Goal: Information Seeking & Learning: Learn about a topic

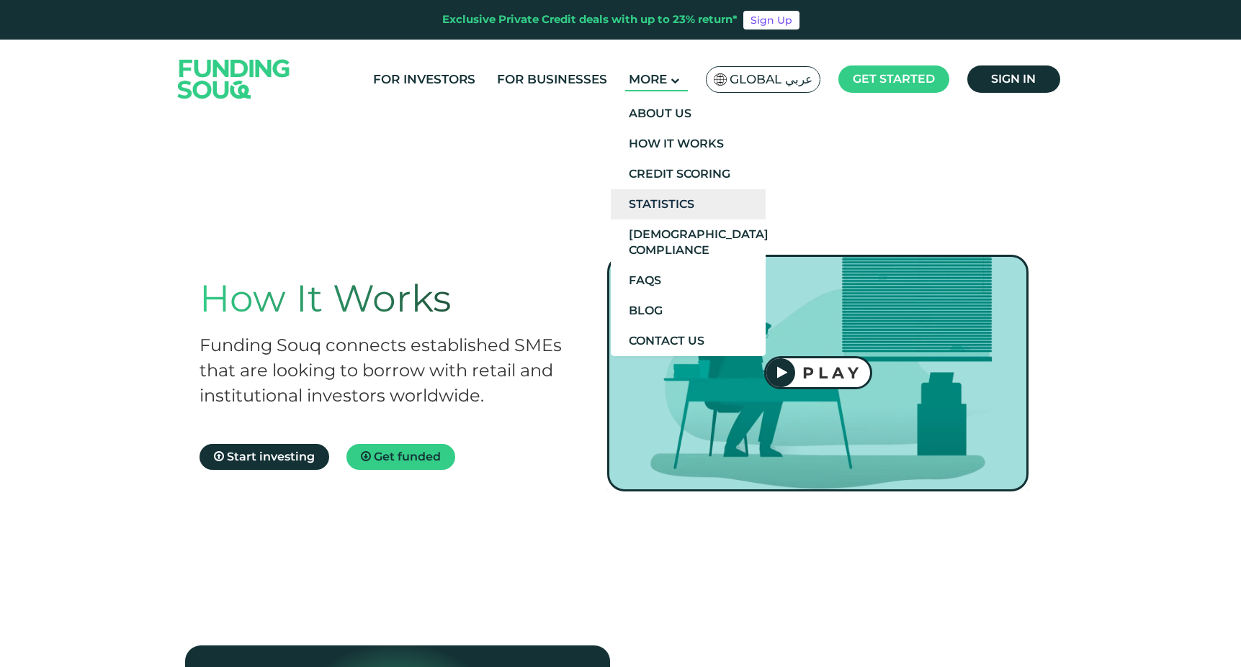
click at [664, 208] on link "Statistics" at bounding box center [688, 204] width 155 height 30
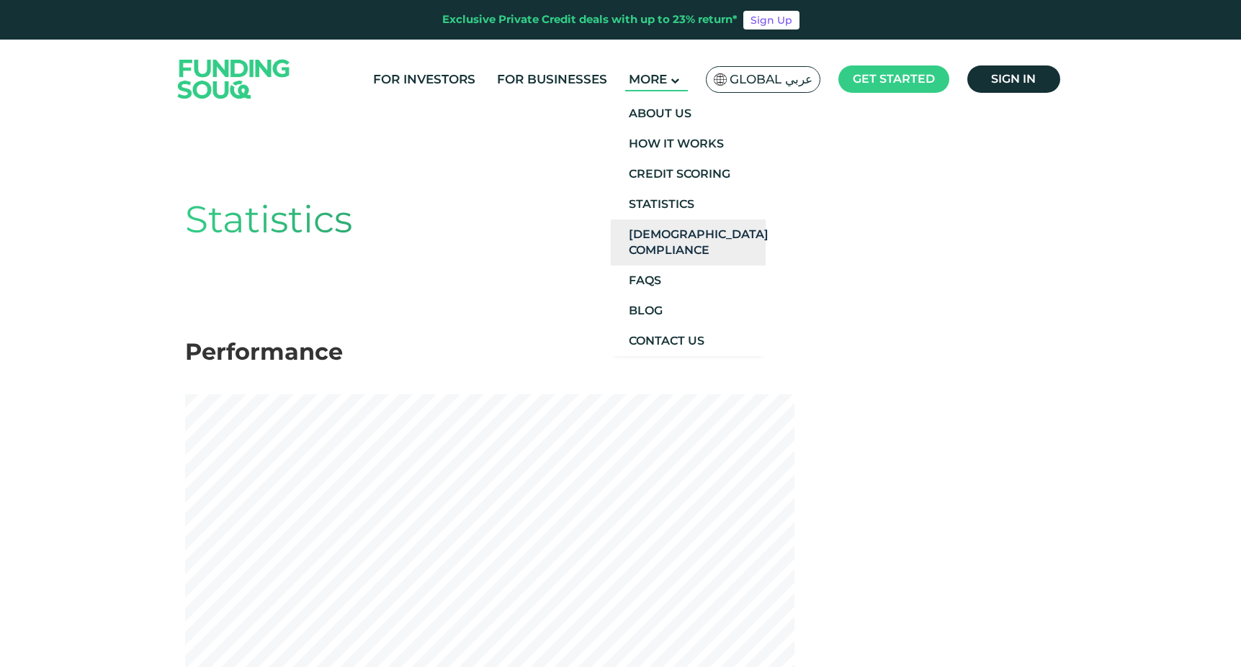
click at [667, 238] on link "[DEMOGRAPHIC_DATA] Compliance" at bounding box center [688, 243] width 155 height 46
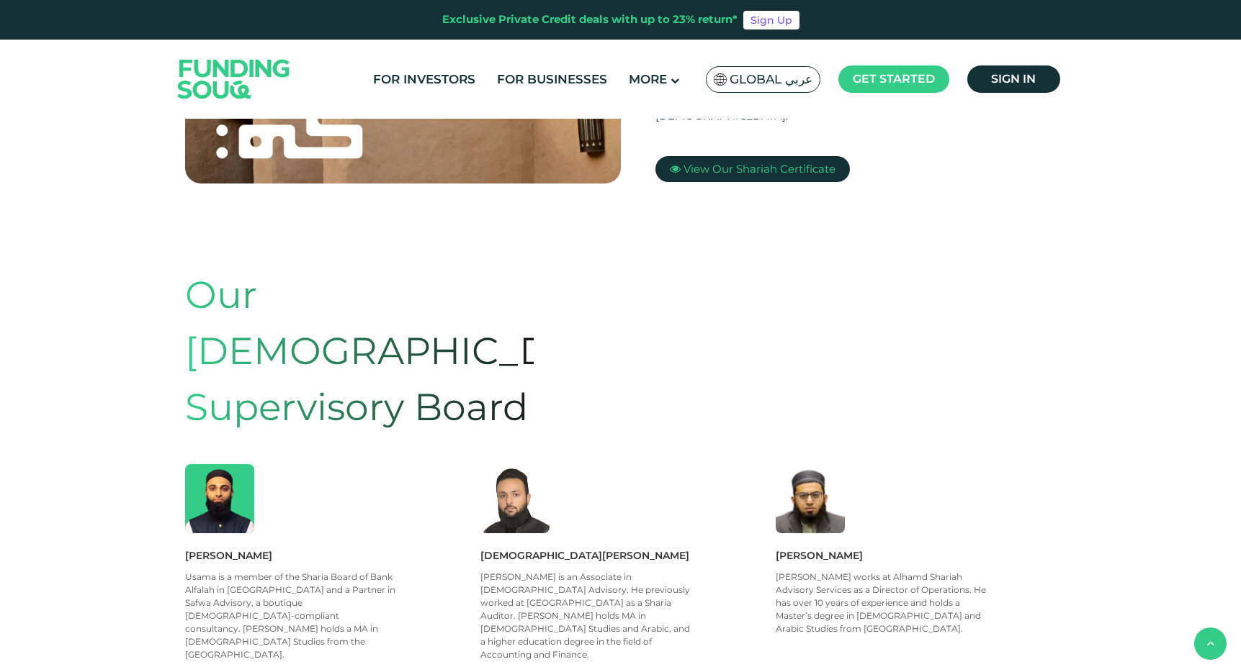
scroll to position [-84, 0]
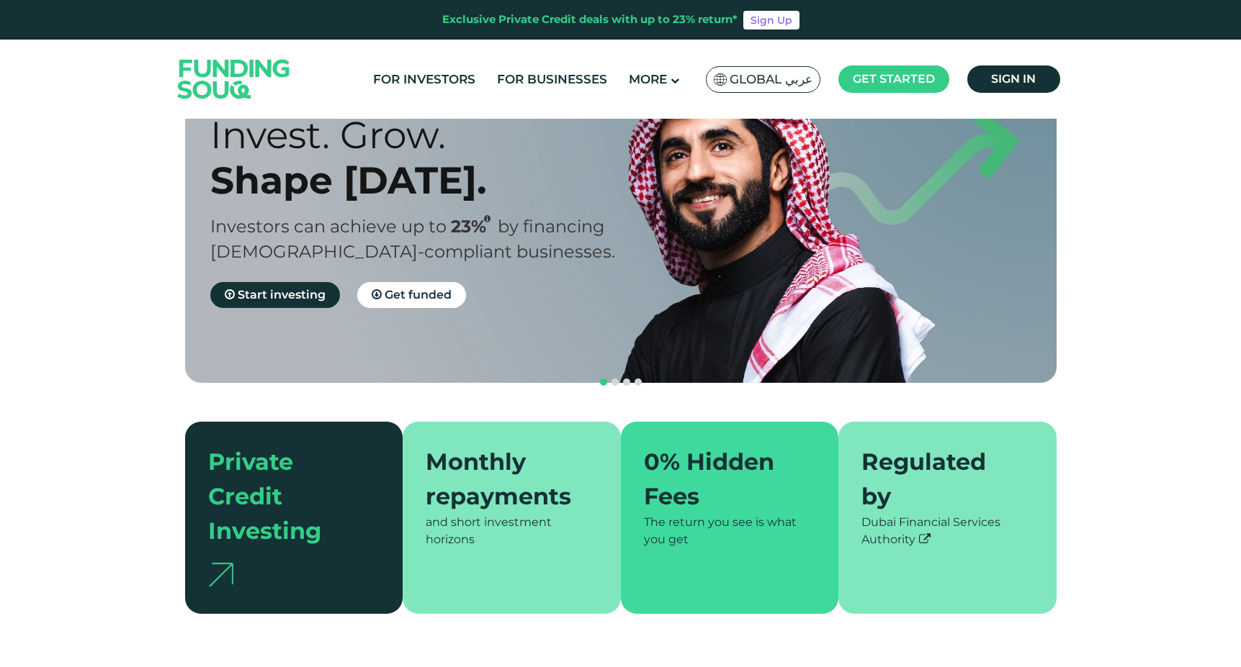
scroll to position [118, 0]
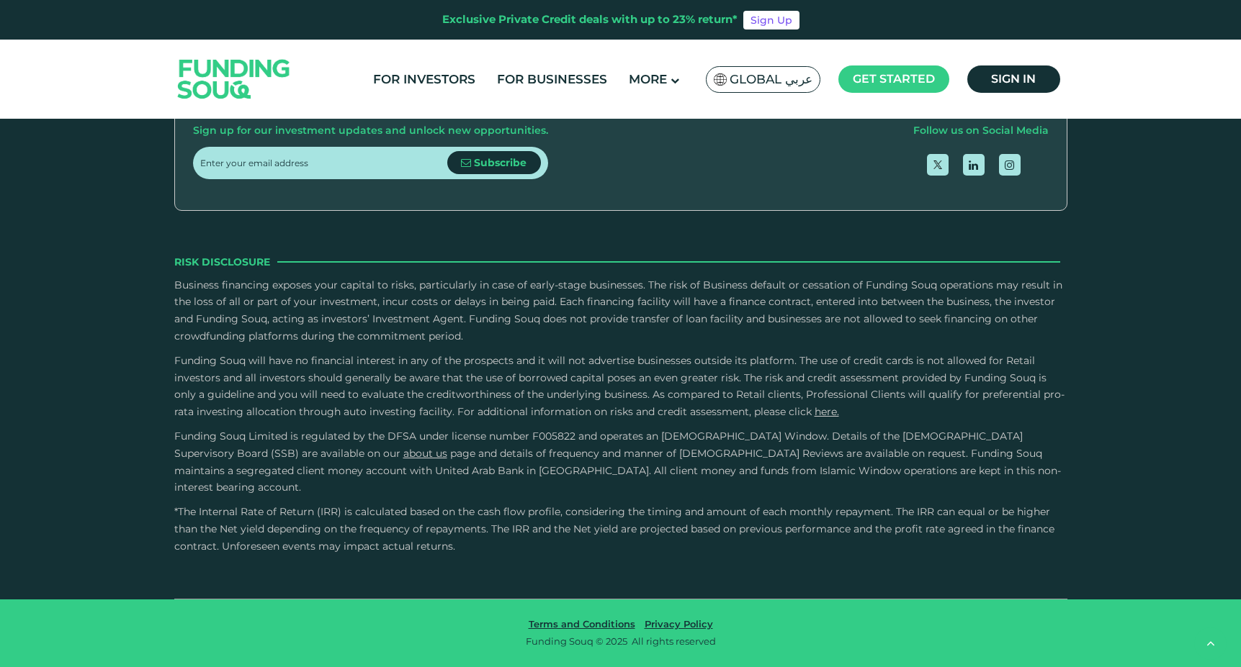
type tc-range-slider "4"
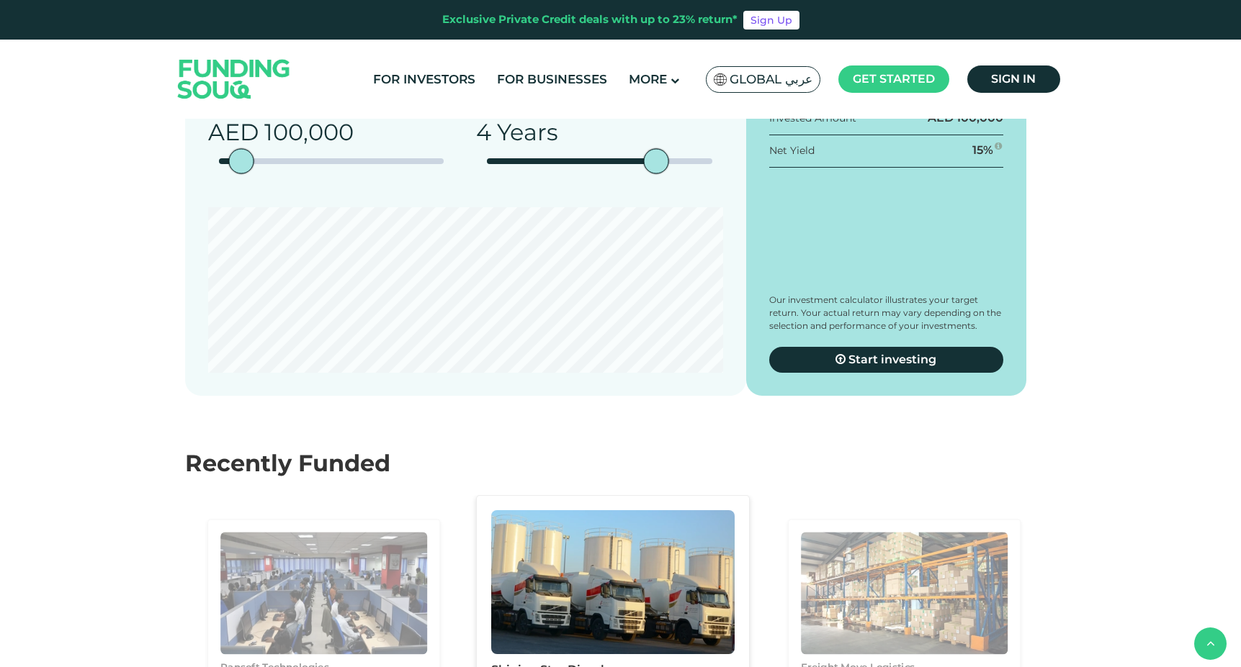
scroll to position [1664, 0]
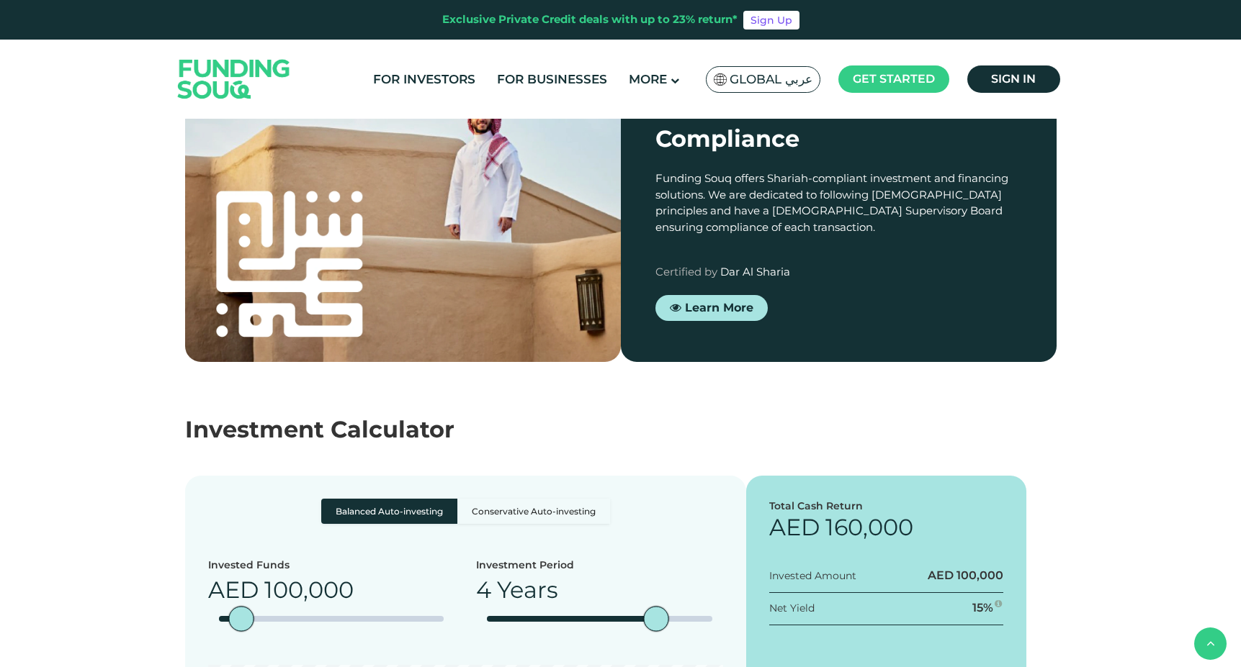
click at [1084, 362] on div "Shariah Compliance Funding Souq offers Shariah-compliant investment and financi…" at bounding box center [620, 208] width 1241 height 310
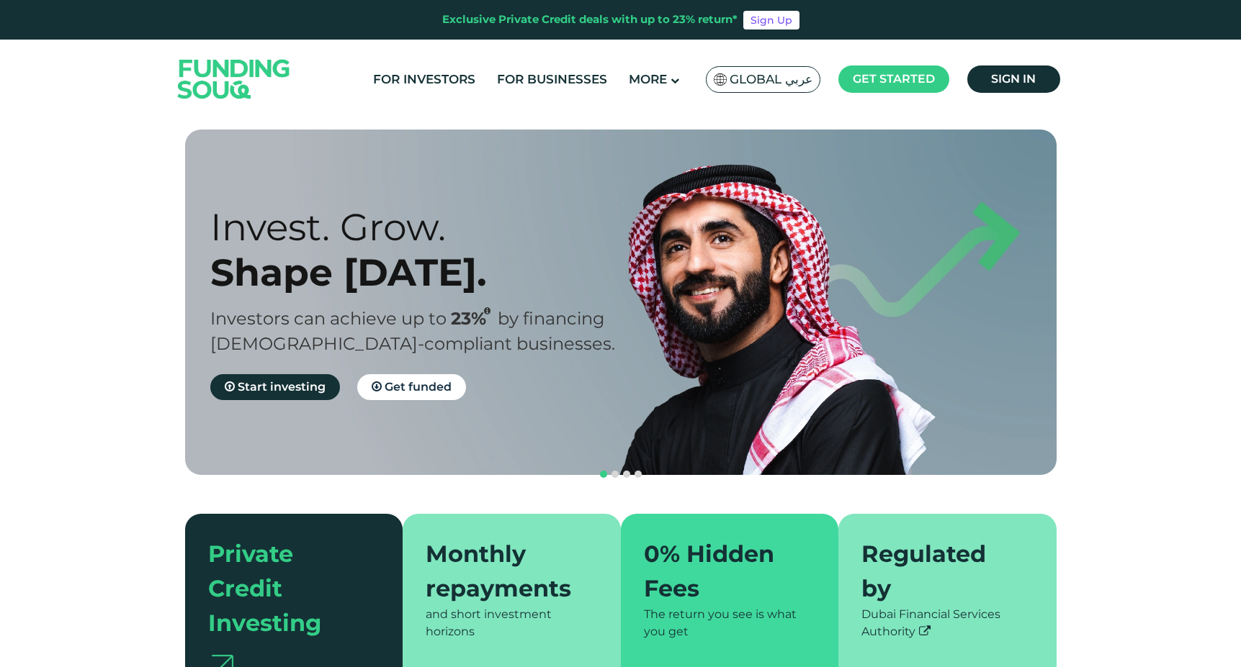
scroll to position [0, 0]
